Goal: Task Accomplishment & Management: Manage account settings

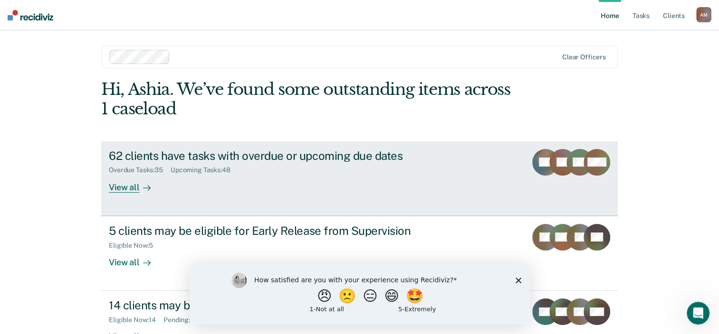
click at [242, 158] on div "62 clients have tasks with overdue or upcoming due dates" at bounding box center [275, 156] width 333 height 14
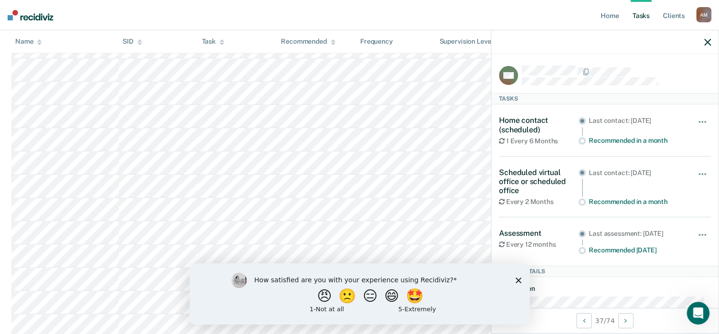
scroll to position [1276, 0]
